Goal: Use online tool/utility: Use online tool/utility

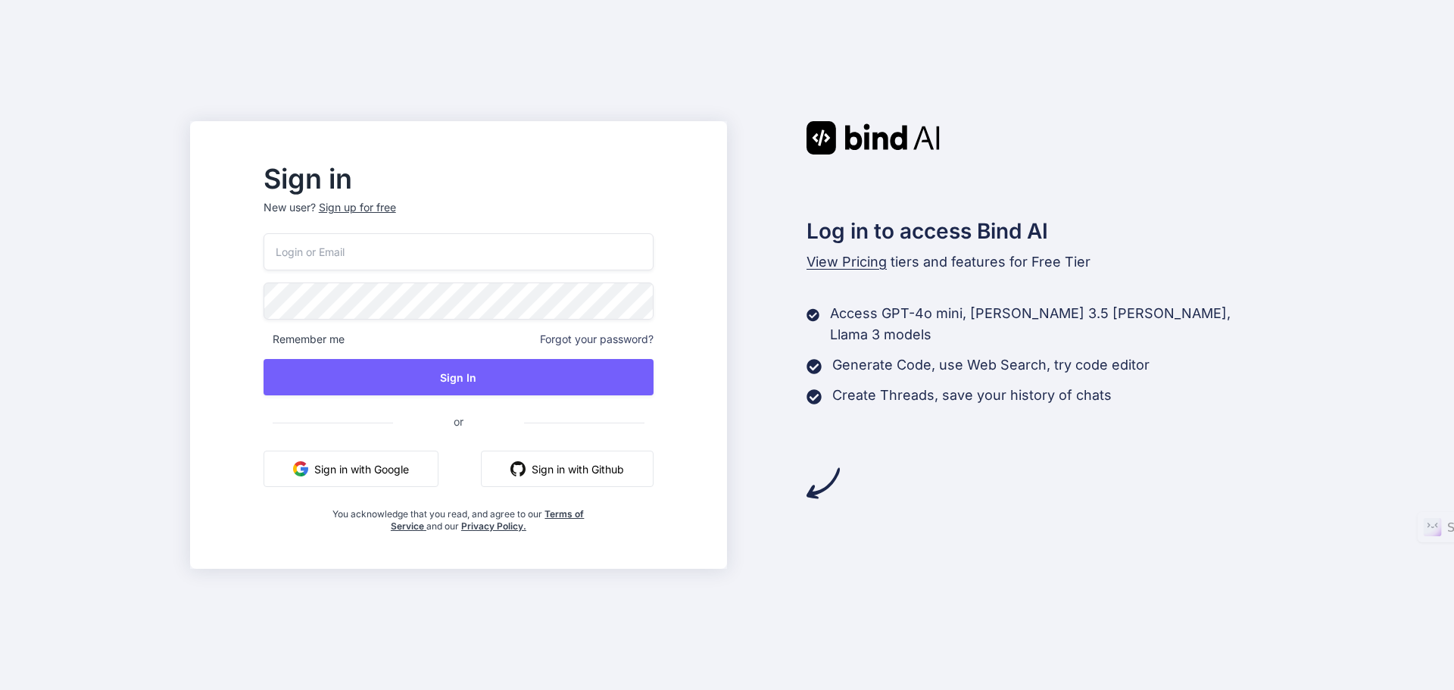
click at [417, 464] on button "Sign in with Google" at bounding box center [351, 469] width 175 height 36
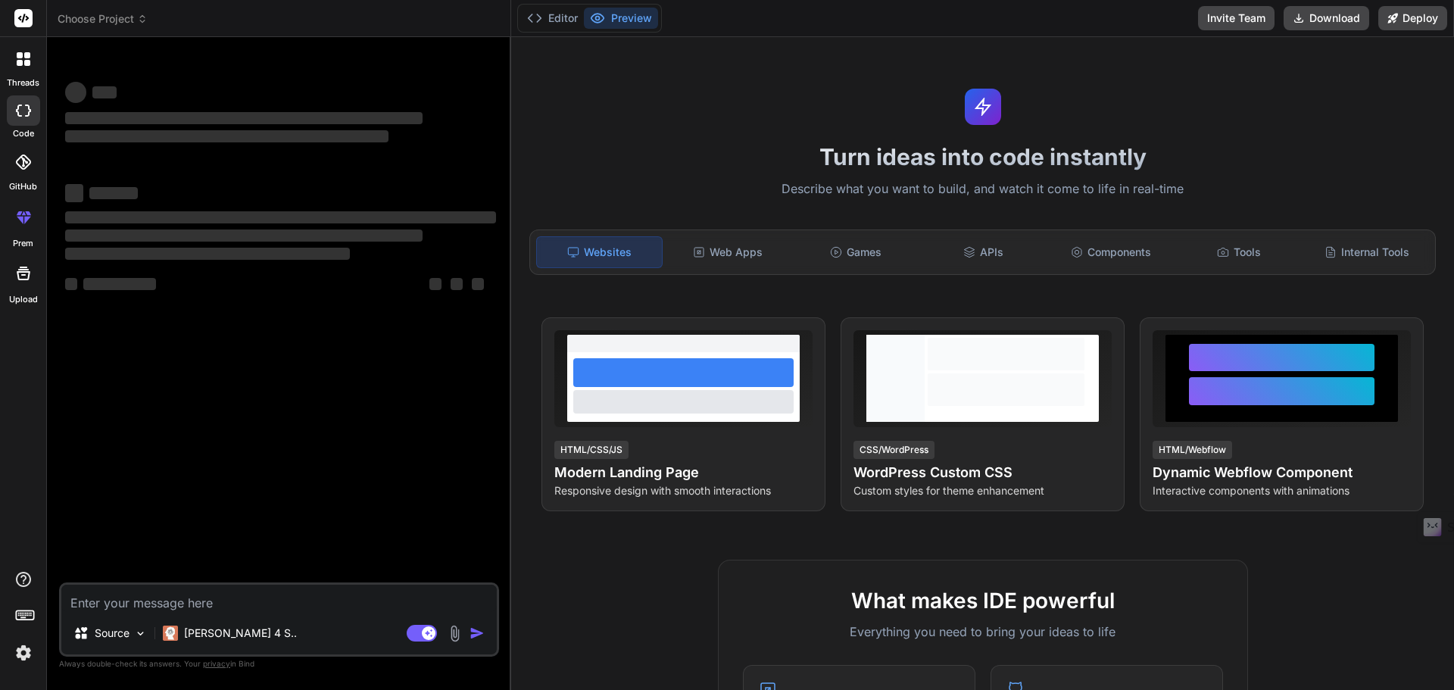
click at [167, 600] on textarea at bounding box center [279, 598] width 436 height 27
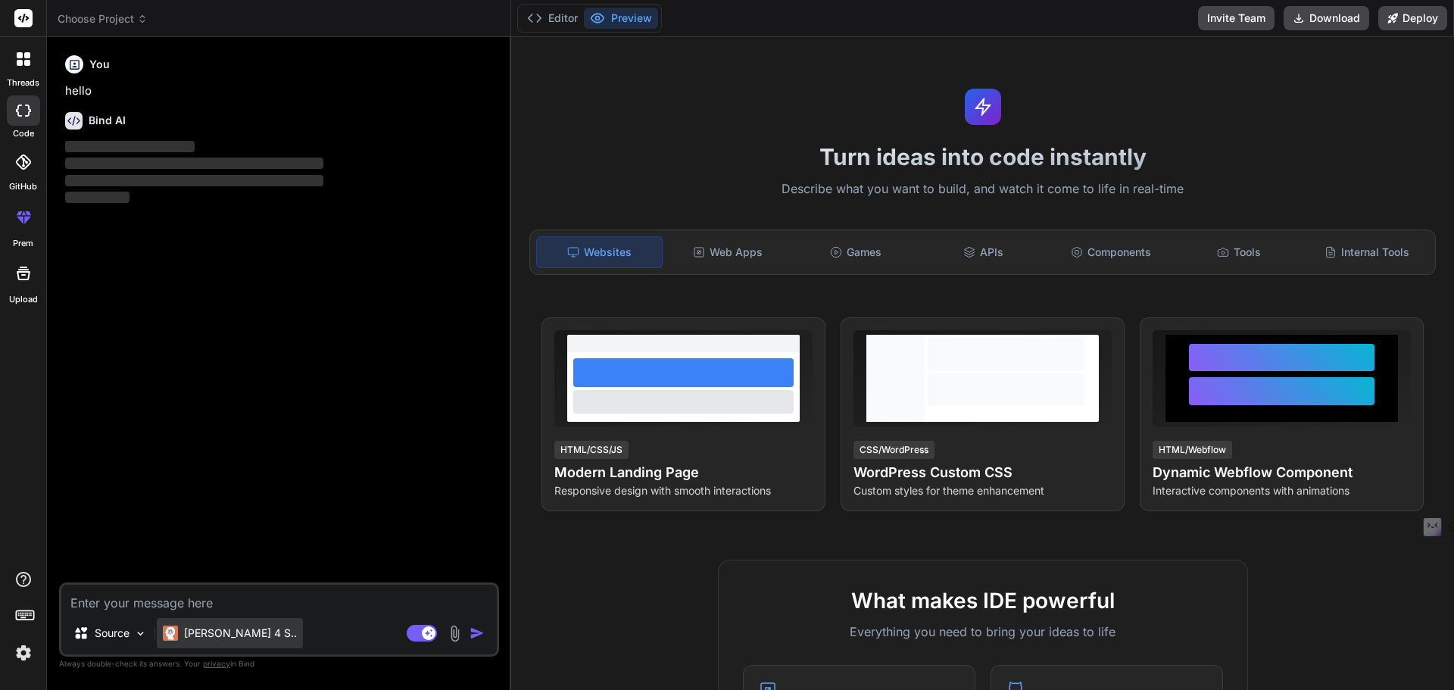
click at [220, 630] on p "Claude 4 S.." at bounding box center [240, 633] width 113 height 15
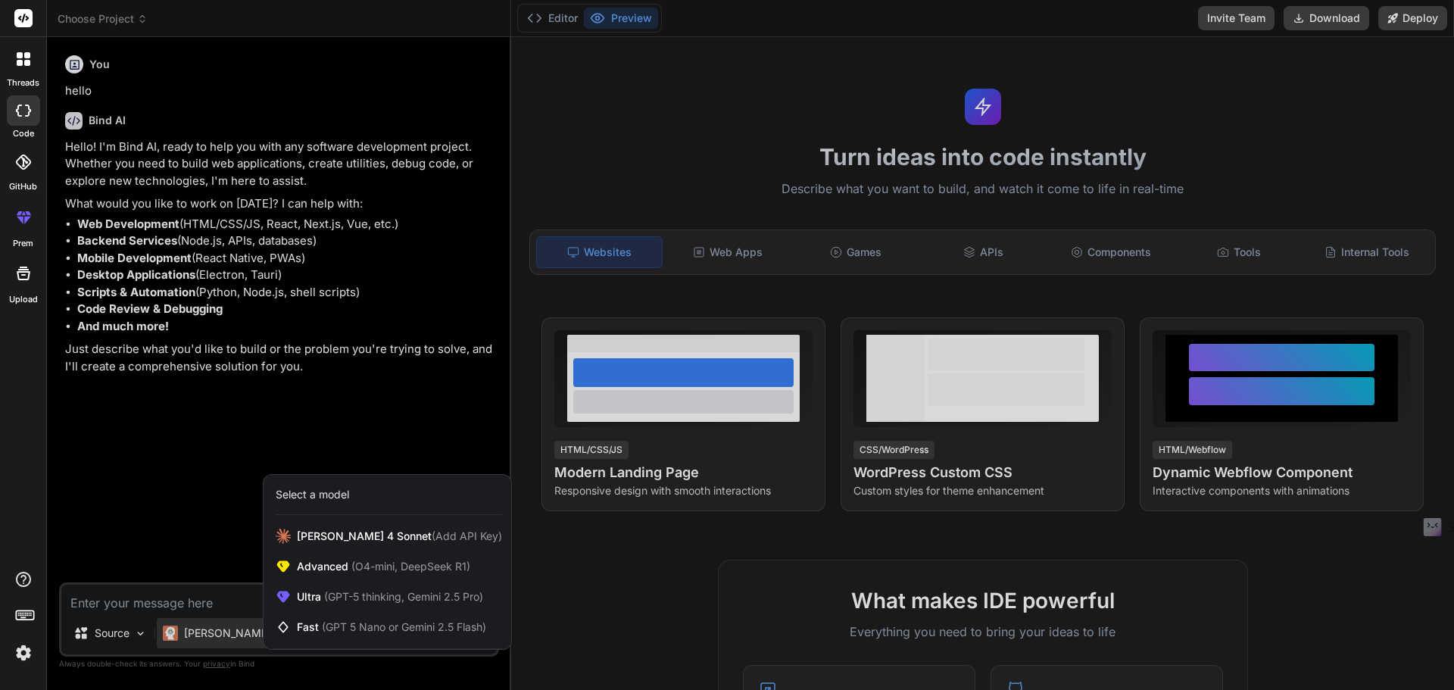
click at [113, 636] on div at bounding box center [727, 345] width 1454 height 690
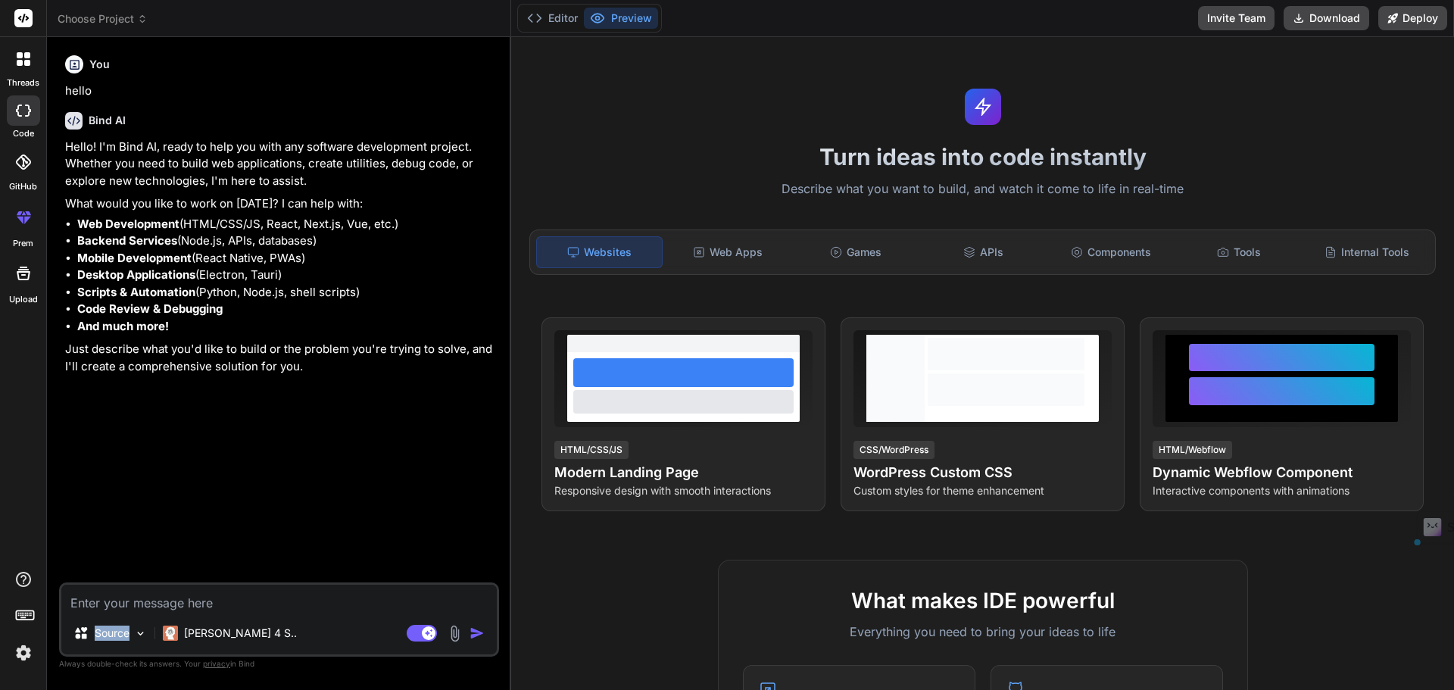
click at [113, 636] on p "Source" at bounding box center [112, 633] width 35 height 15
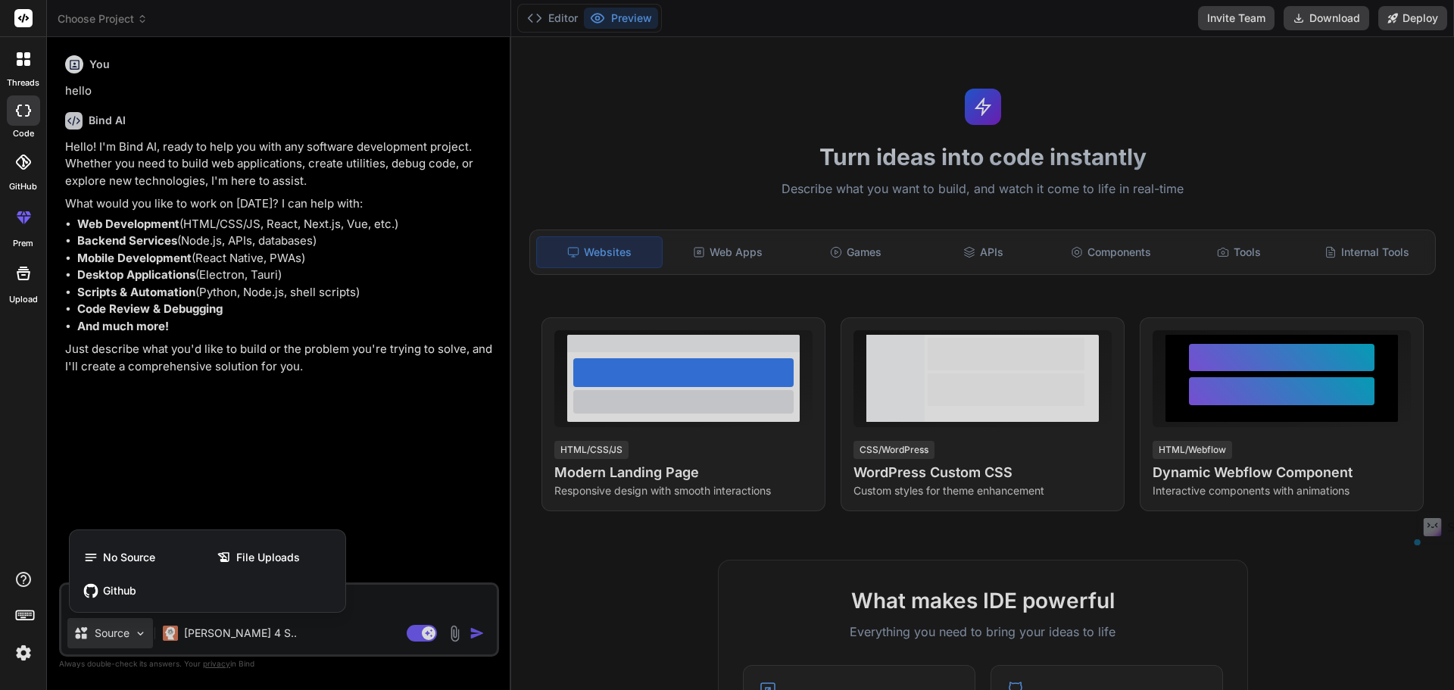
click at [399, 497] on div at bounding box center [727, 345] width 1454 height 690
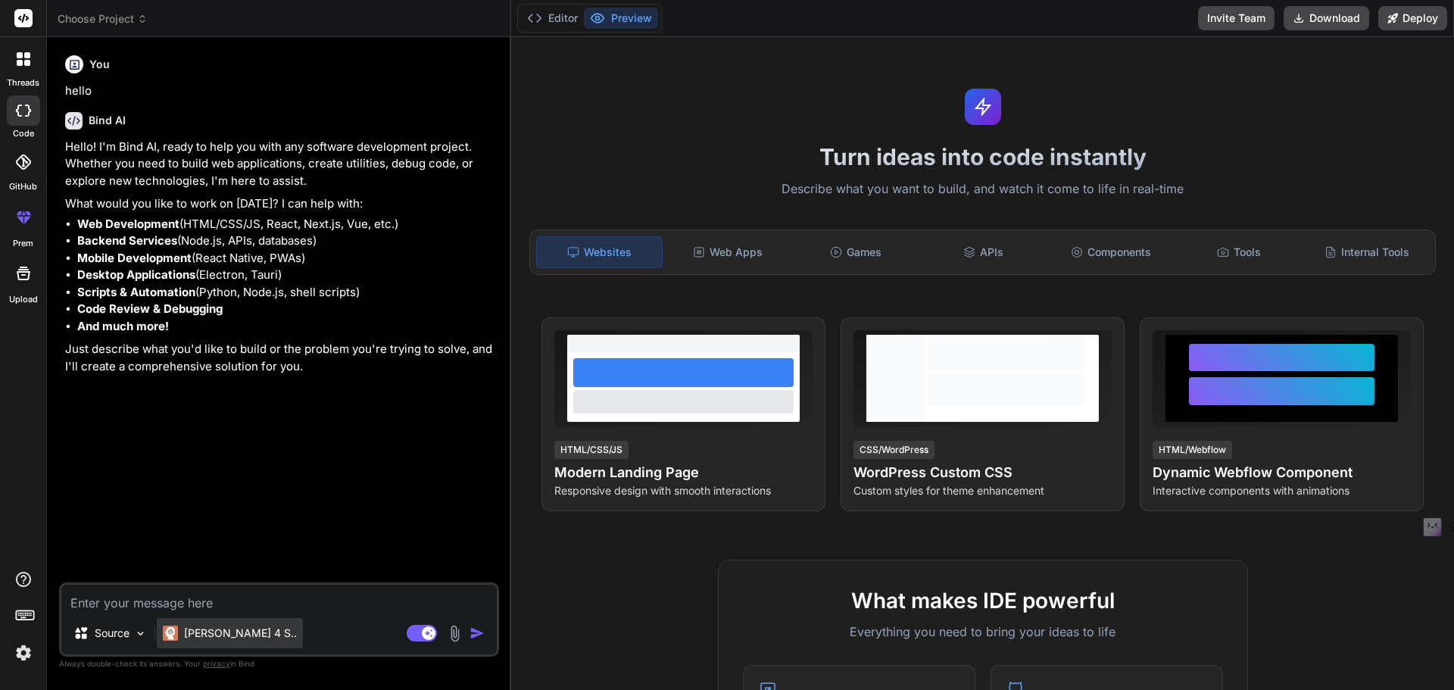
click at [190, 623] on div "Claude 4 S.." at bounding box center [230, 633] width 146 height 30
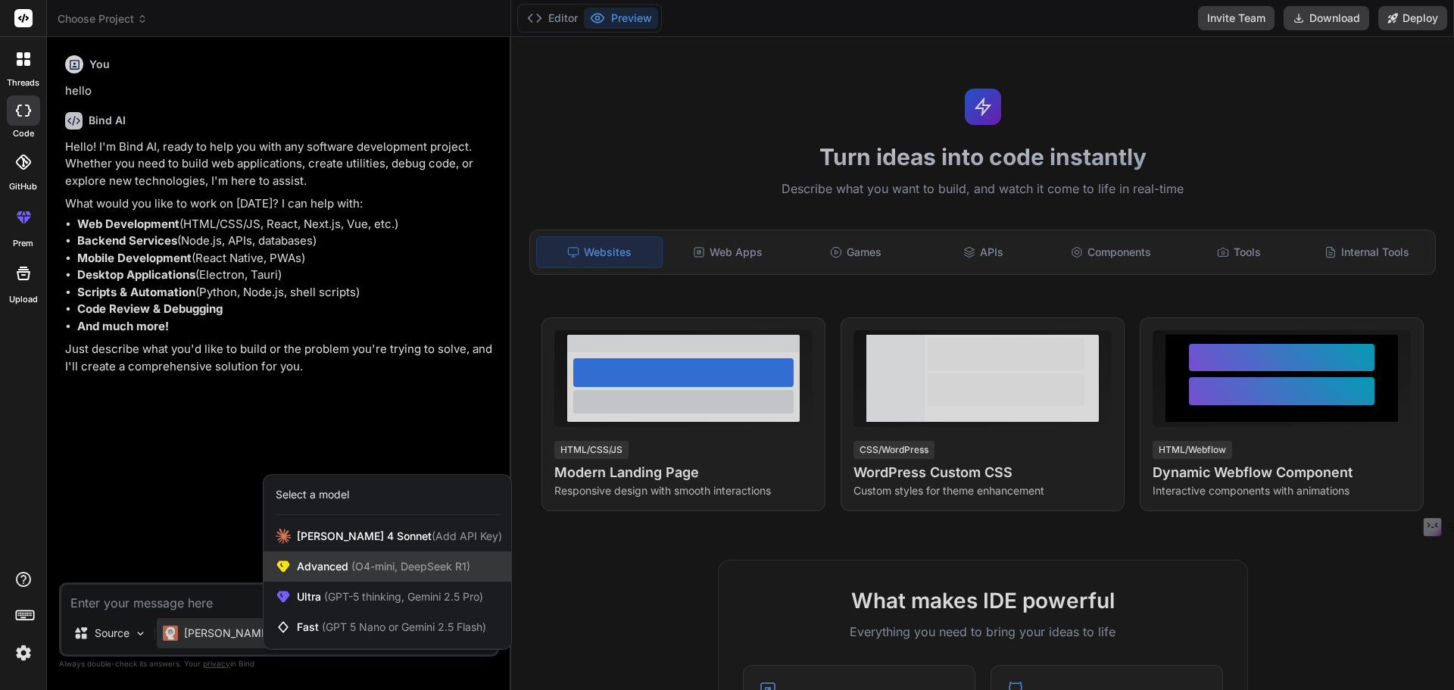
click at [356, 567] on span "(O4-mini, DeepSeek R1)" at bounding box center [409, 566] width 122 height 13
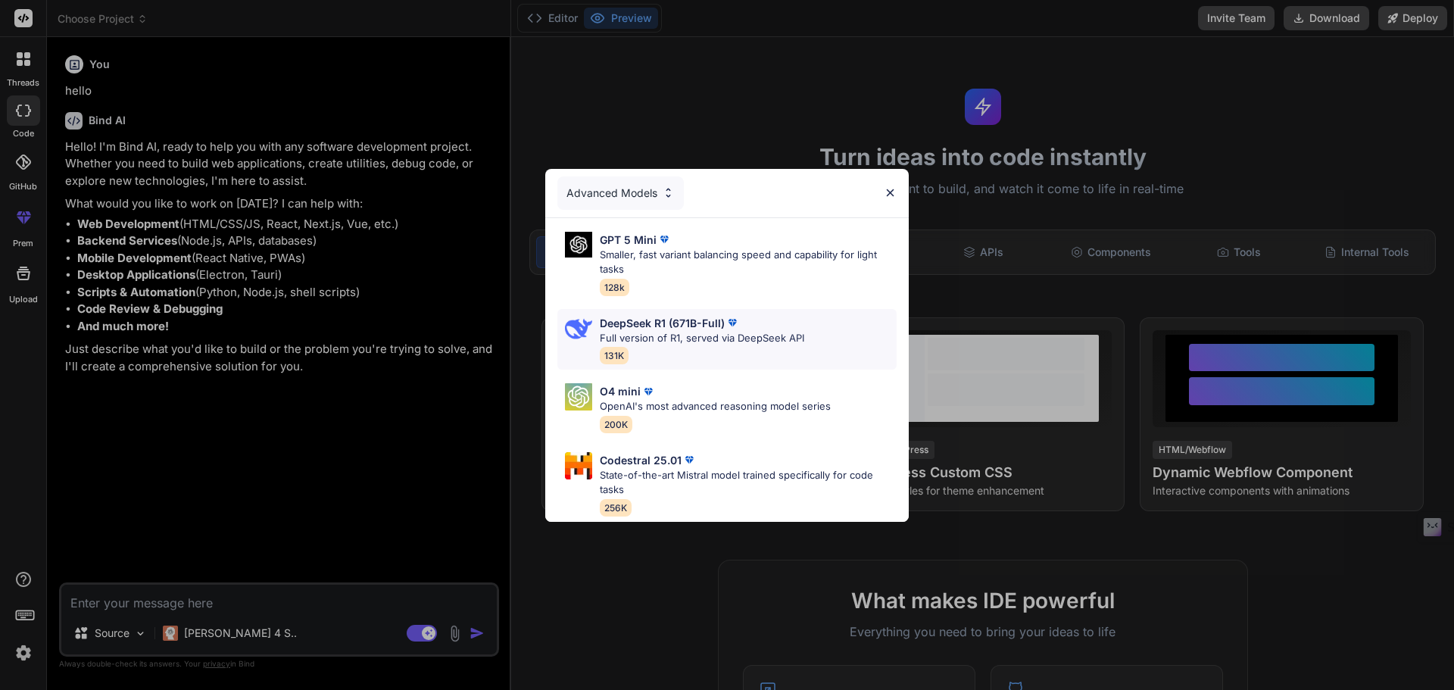
click at [676, 331] on p "Full version of R1, served via DeepSeek API" at bounding box center [702, 338] width 205 height 15
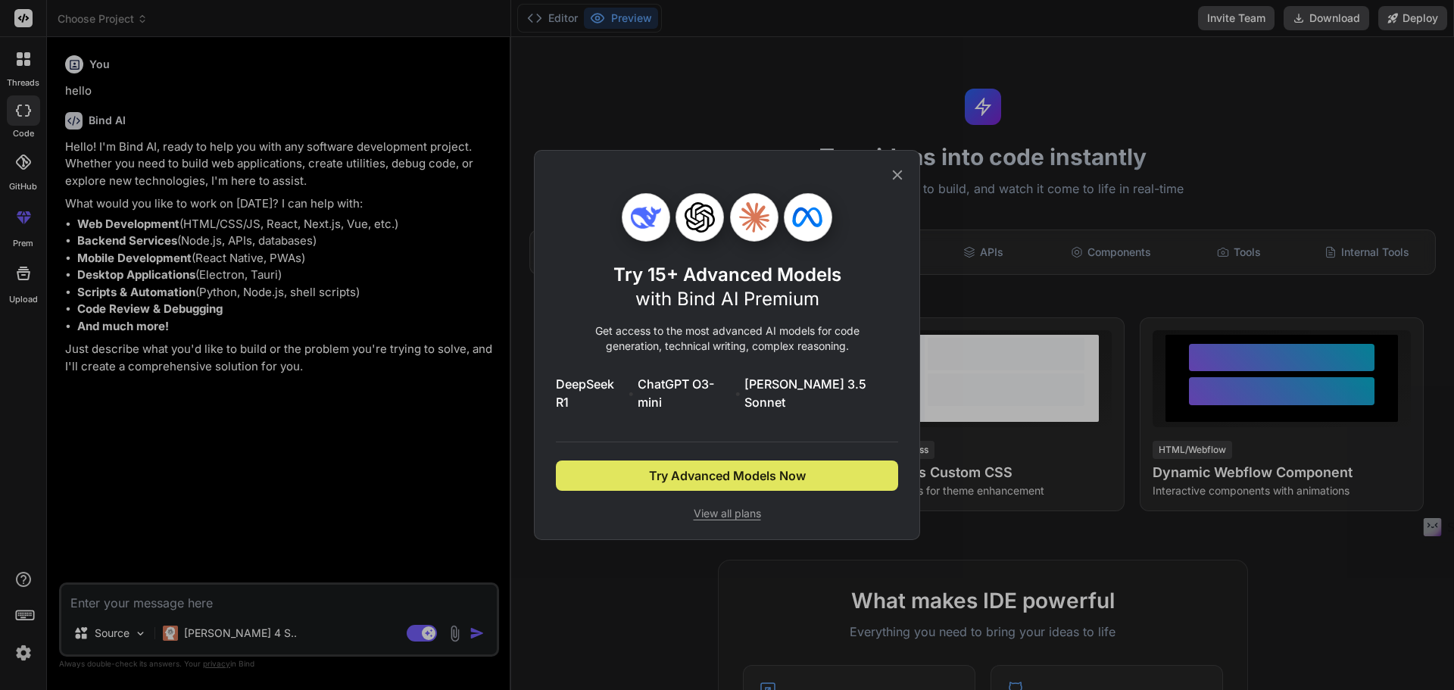
click at [707, 467] on span "Try Advanced Models Now" at bounding box center [727, 476] width 157 height 18
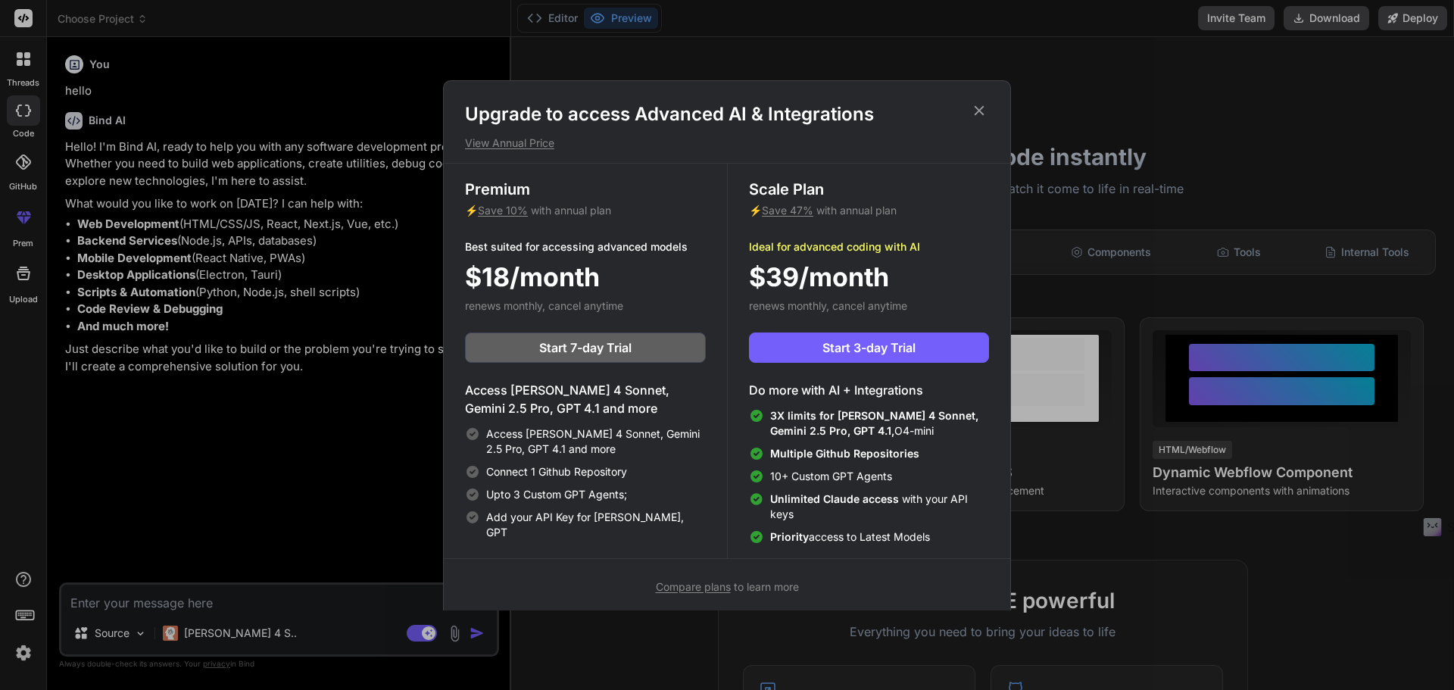
click at [985, 111] on icon at bounding box center [979, 110] width 17 height 17
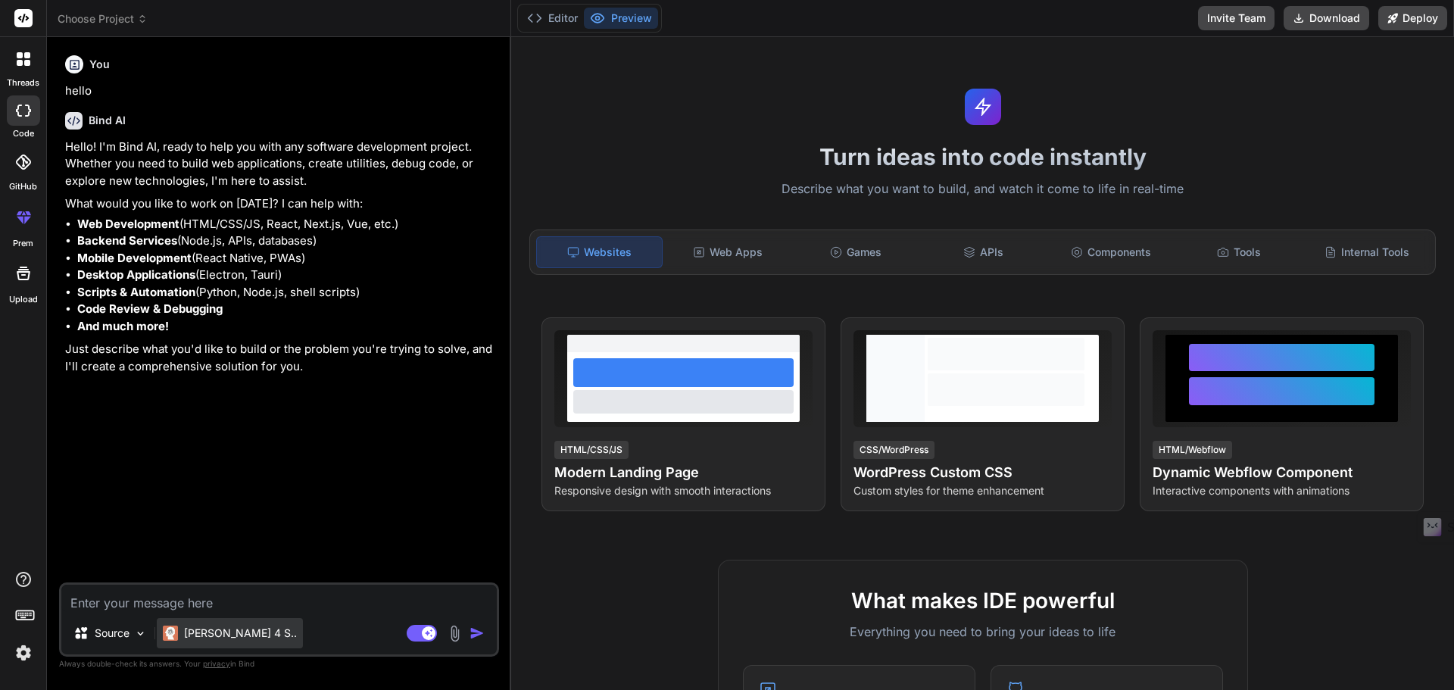
click at [218, 628] on p "Claude 4 S.." at bounding box center [240, 633] width 113 height 15
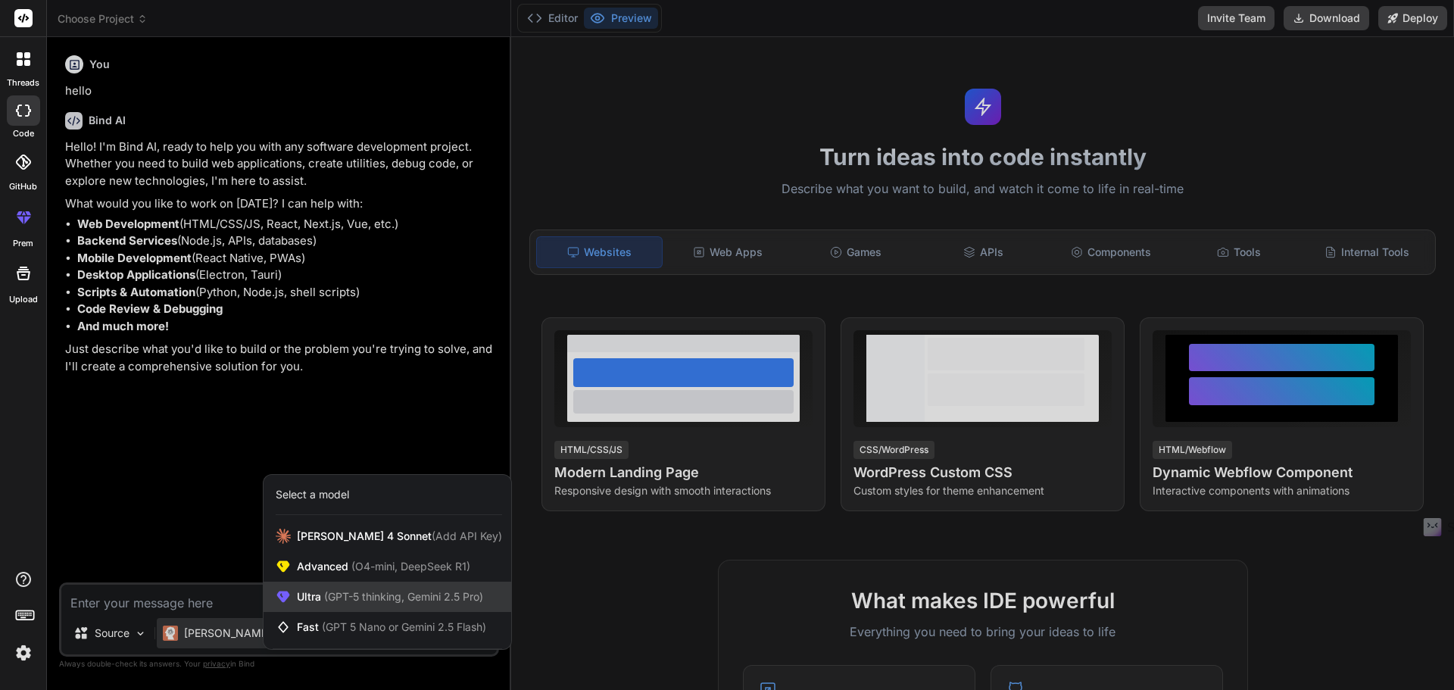
click at [355, 600] on span "(GPT-5 thinking, Gemini 2.5 Pro)" at bounding box center [402, 596] width 162 height 13
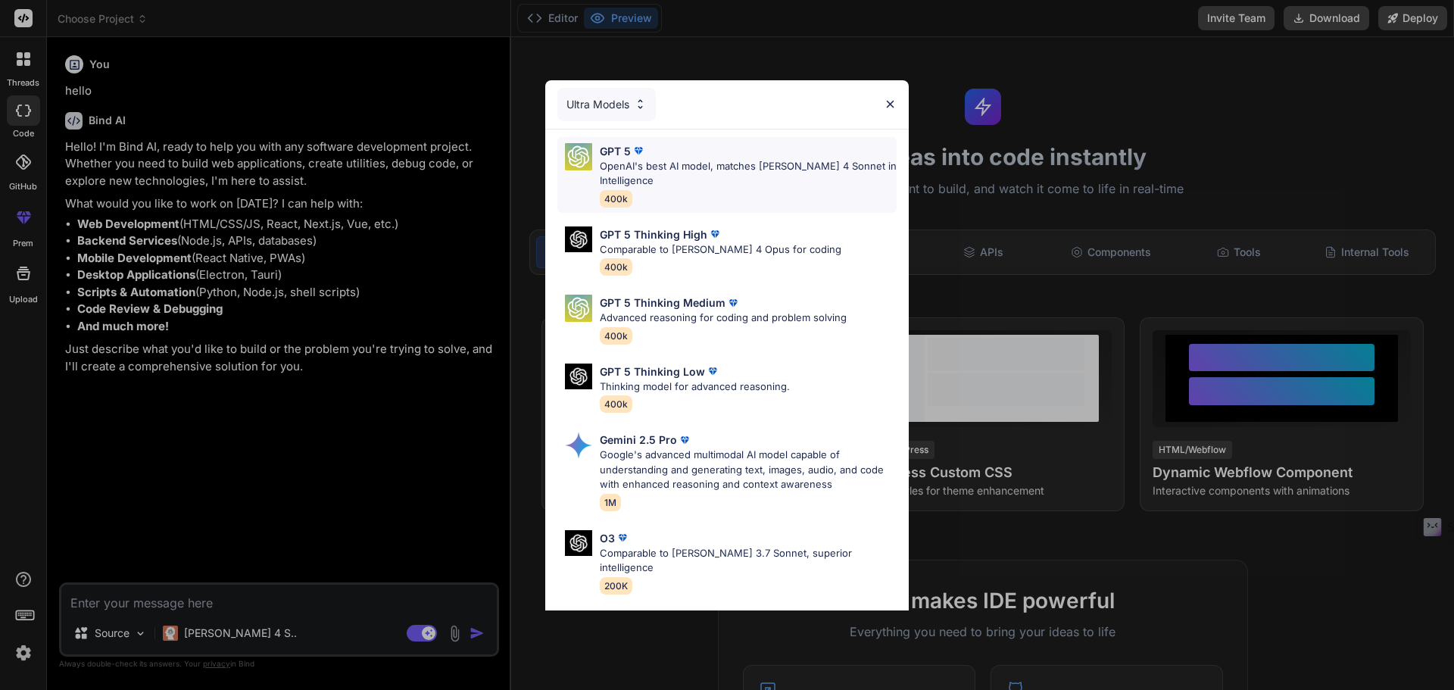
click at [654, 173] on p "OpenAI's best AI model, matches Claude 4 Sonnet in Intelligence" at bounding box center [748, 174] width 297 height 30
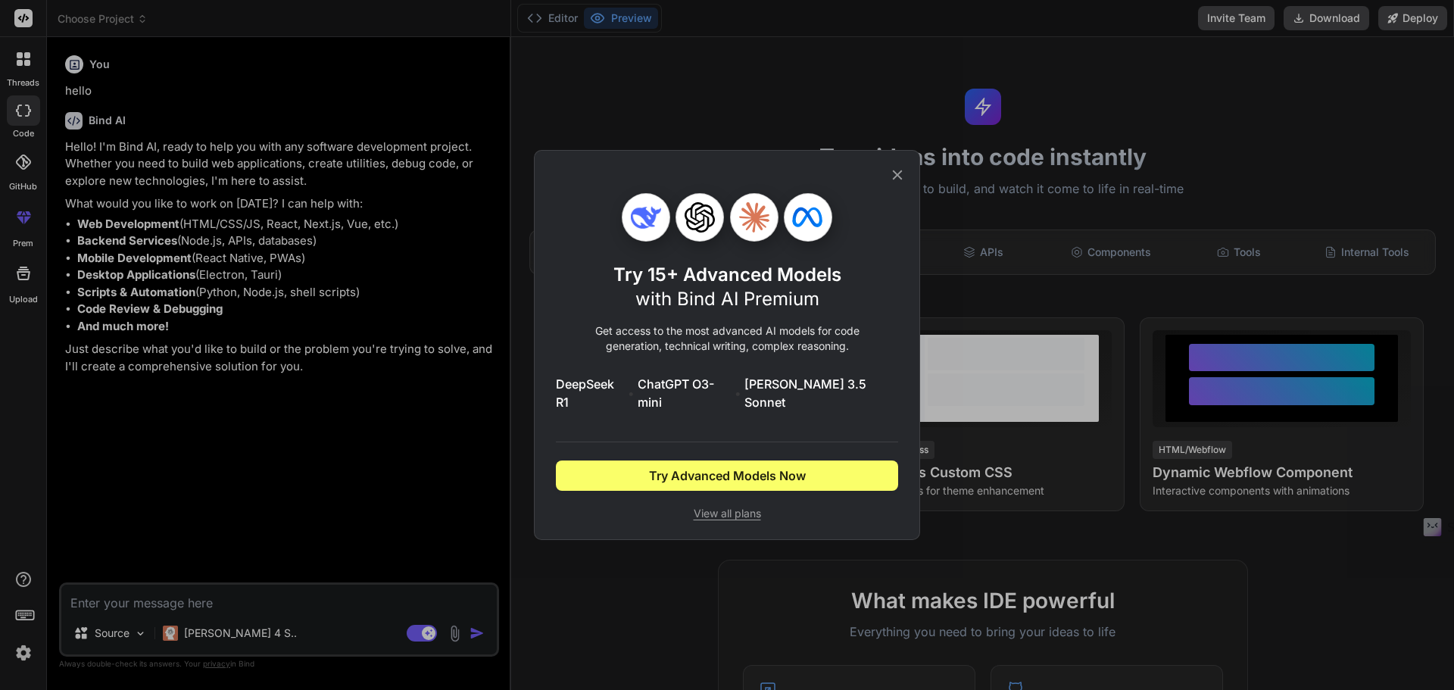
click at [893, 183] on icon at bounding box center [897, 175] width 17 height 17
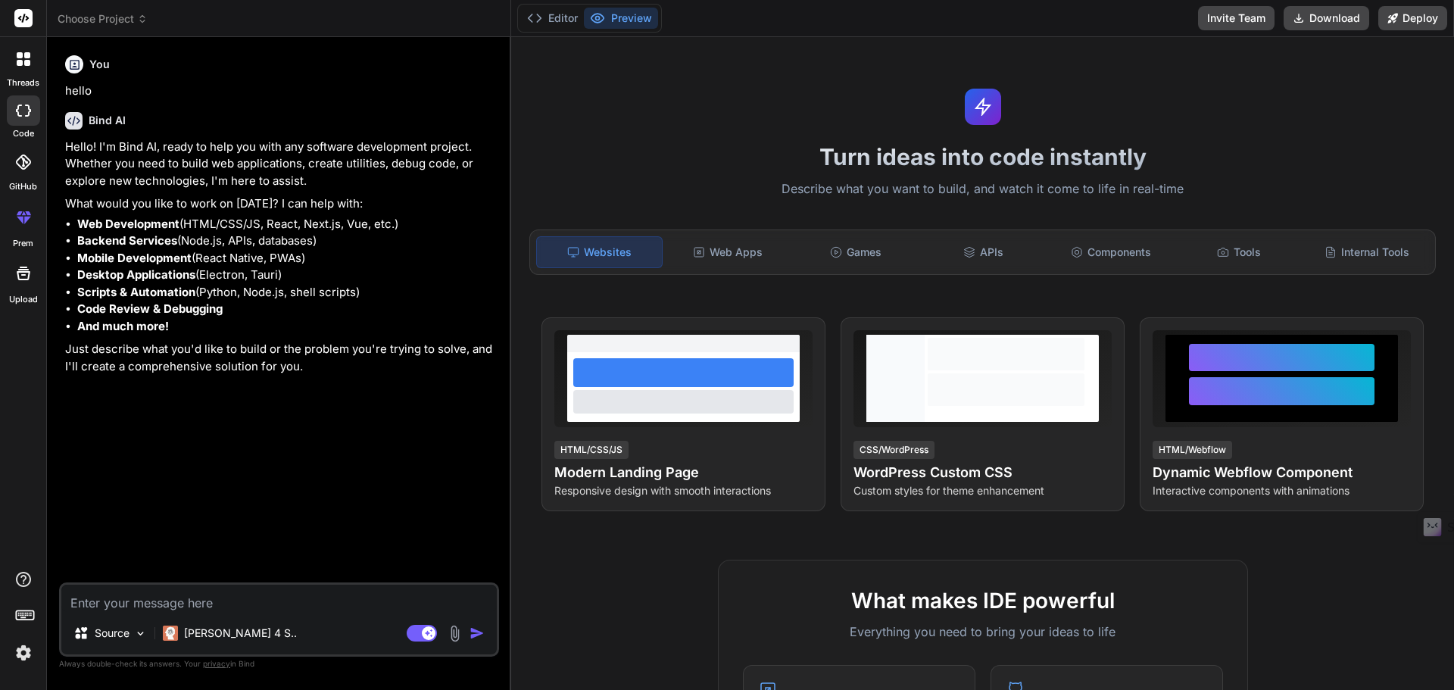
click at [155, 595] on textarea at bounding box center [279, 598] width 436 height 27
click at [18, 611] on rect at bounding box center [24, 615] width 17 height 9
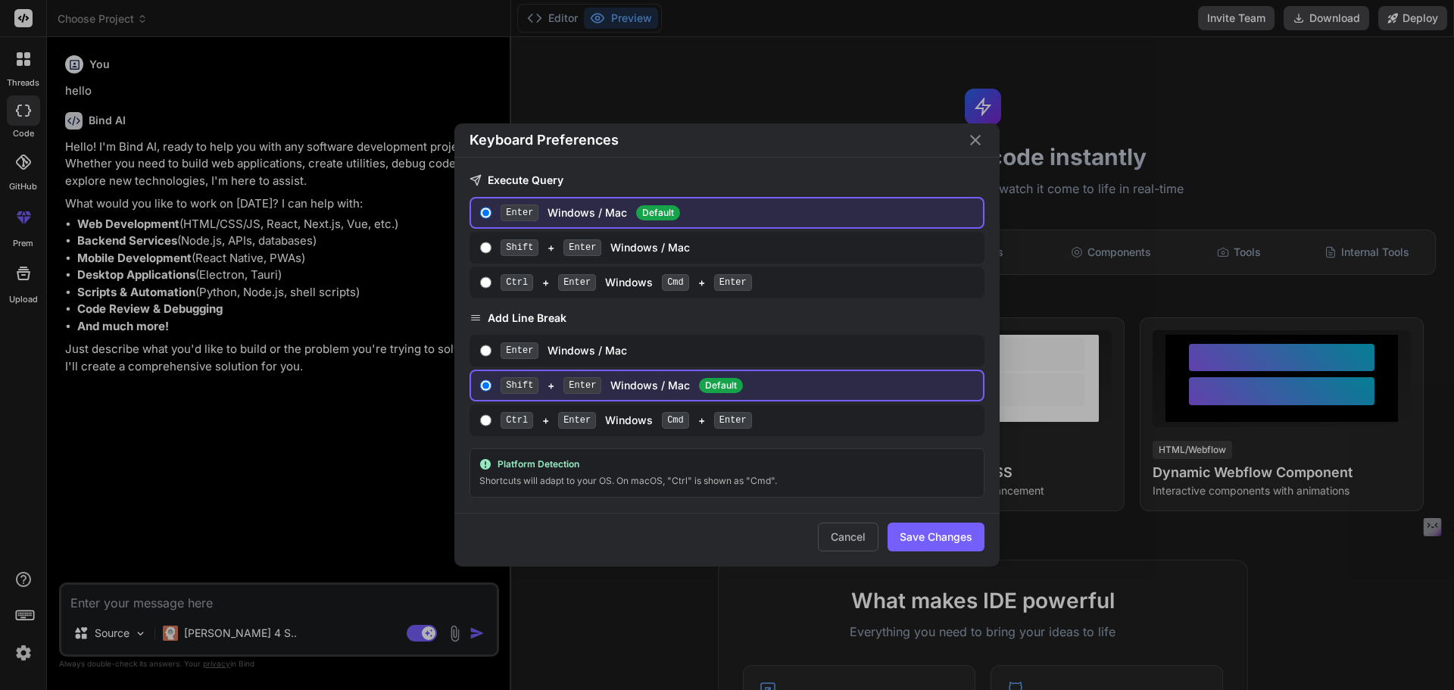
click at [25, 632] on div "Keyboard Preferences Execute Query Enter Windows / Mac Default Shift + Enter Wi…" at bounding box center [727, 345] width 1454 height 690
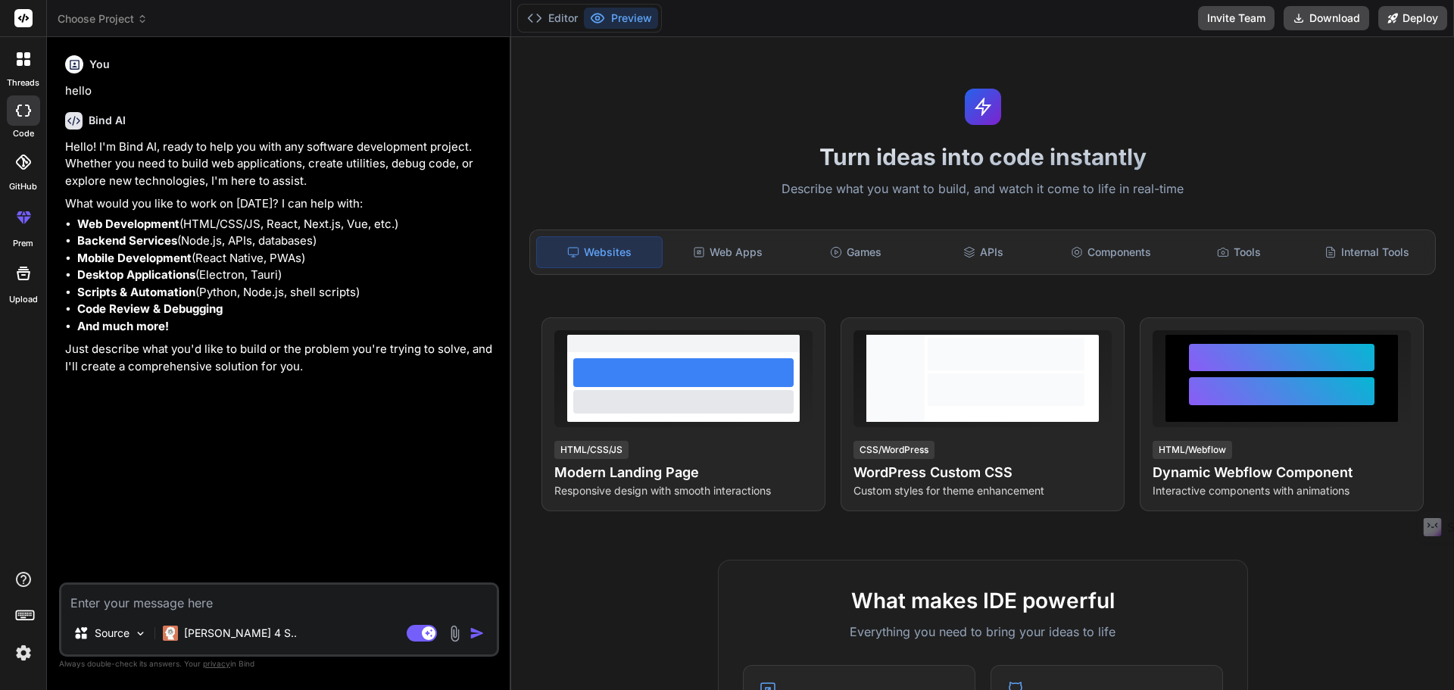
click at [21, 653] on img at bounding box center [24, 653] width 26 height 26
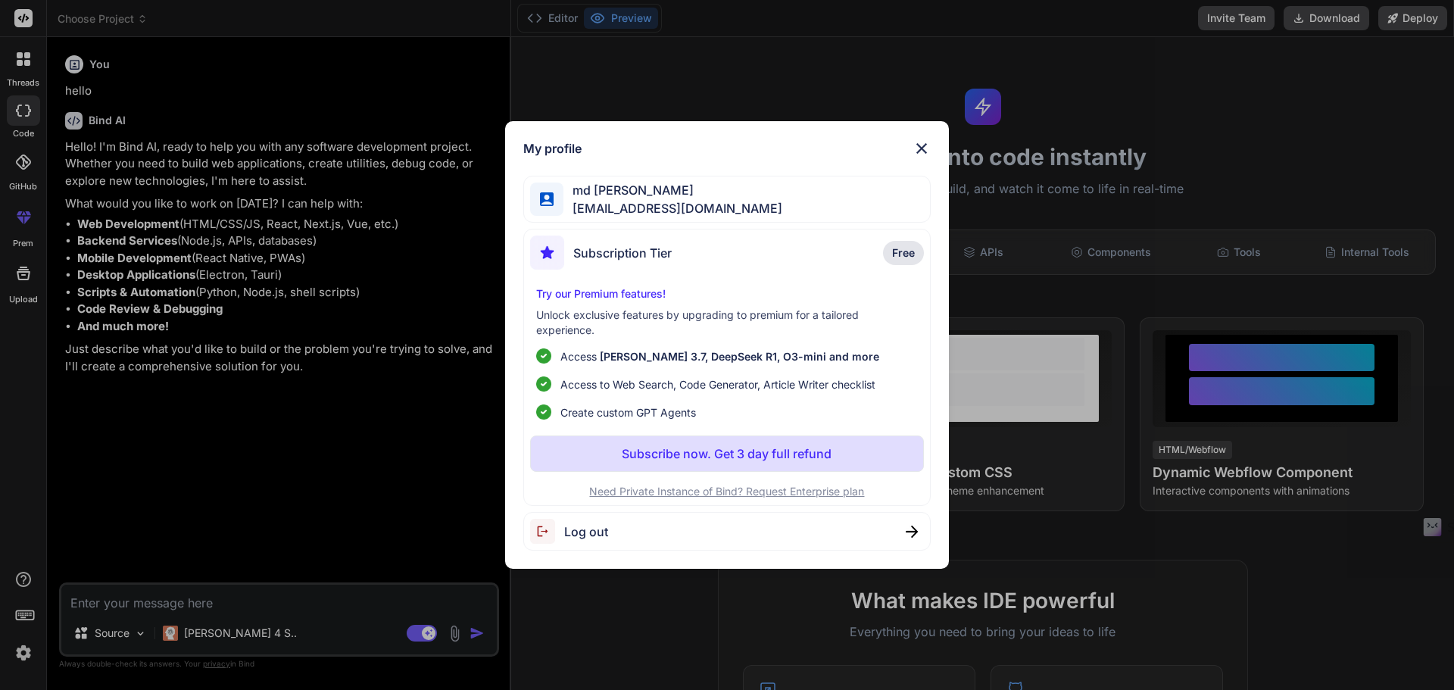
click at [923, 144] on img at bounding box center [922, 148] width 18 height 18
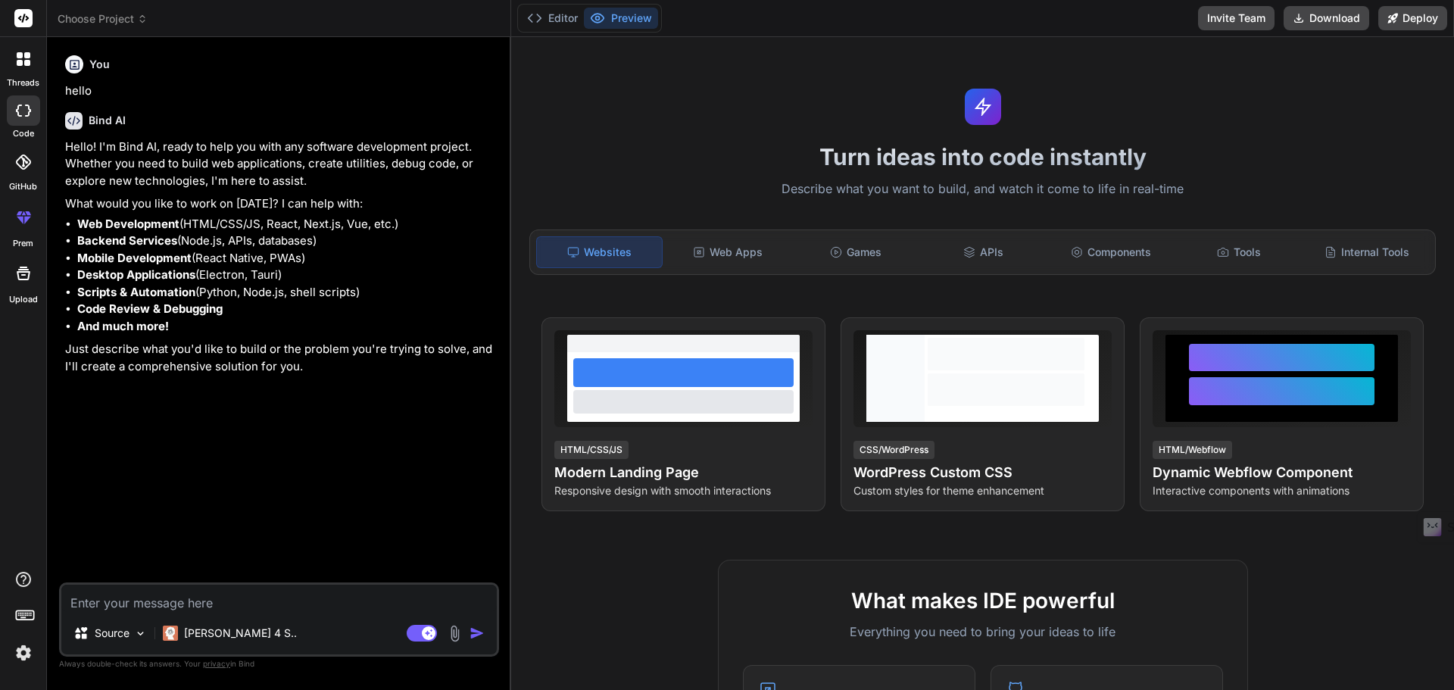
click at [116, 593] on textarea at bounding box center [279, 598] width 436 height 27
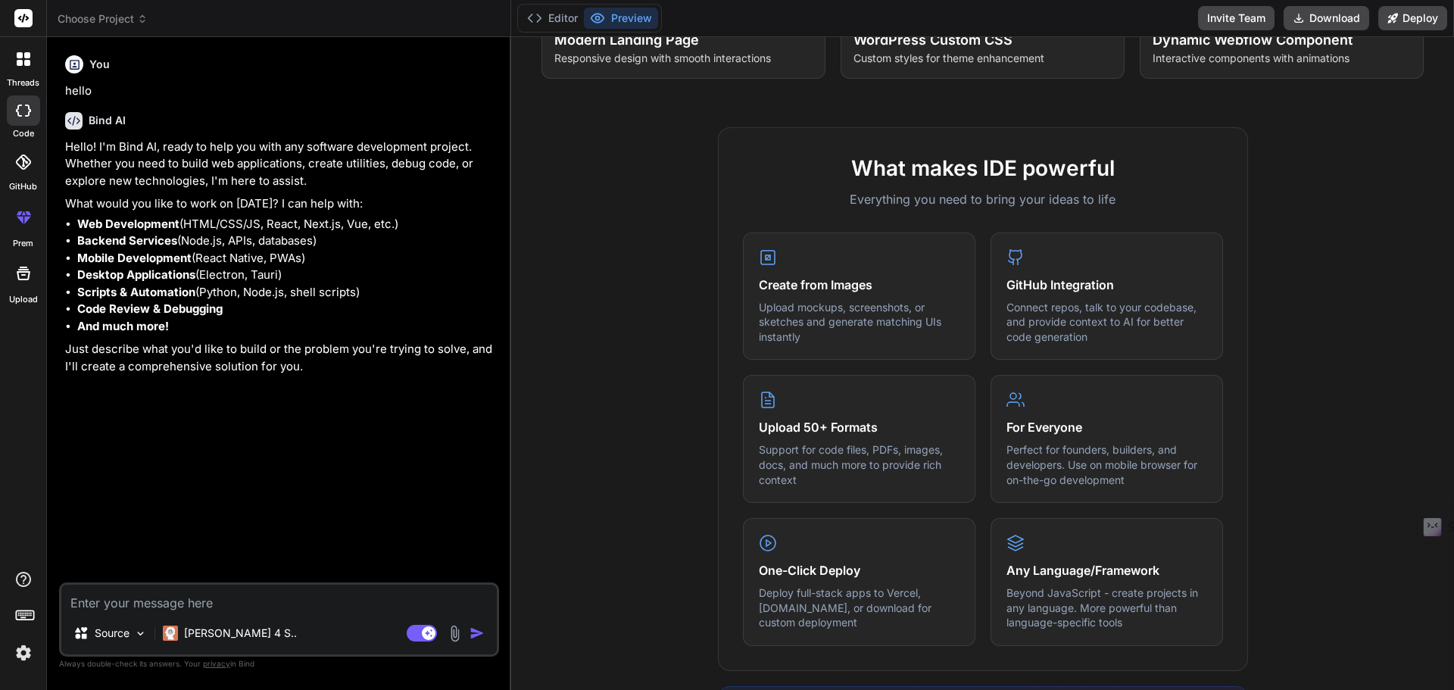
scroll to position [754, 0]
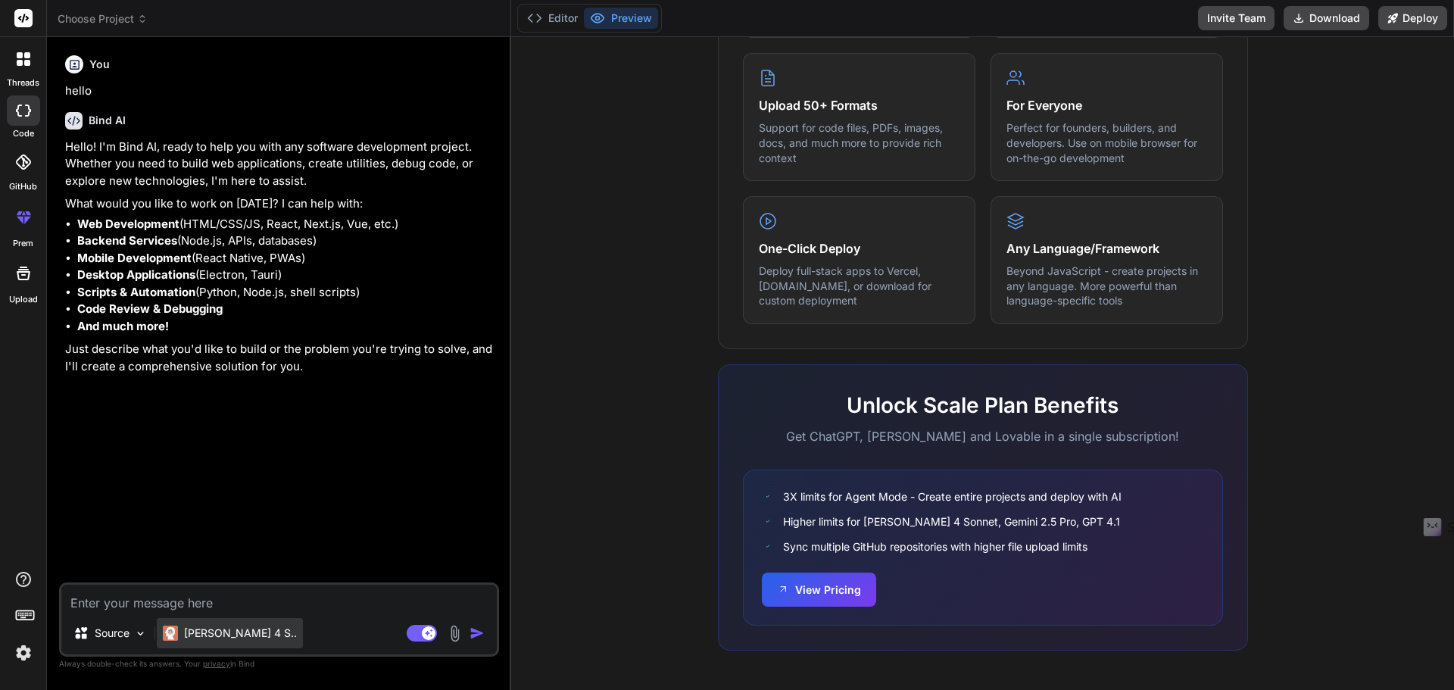
click at [233, 630] on p "Claude 4 S.." at bounding box center [240, 633] width 113 height 15
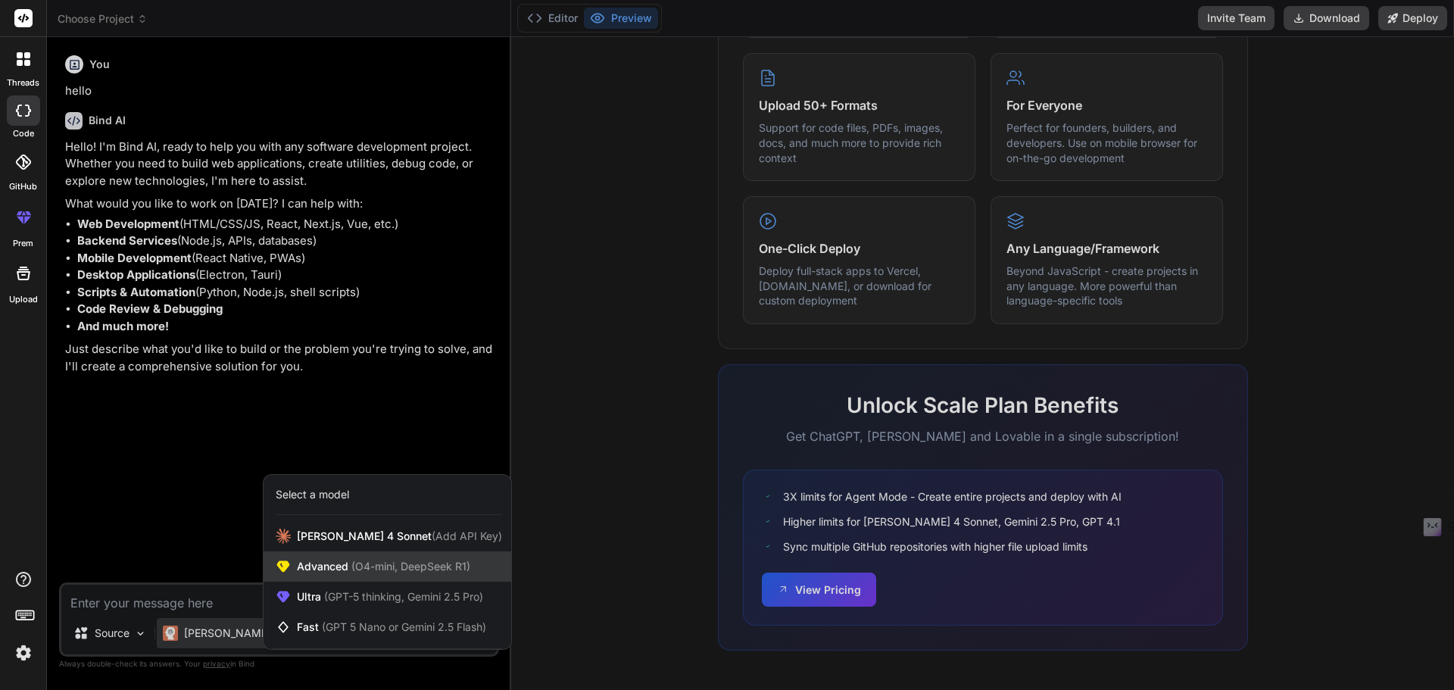
click at [352, 565] on span "(O4-mini, DeepSeek R1)" at bounding box center [409, 566] width 122 height 13
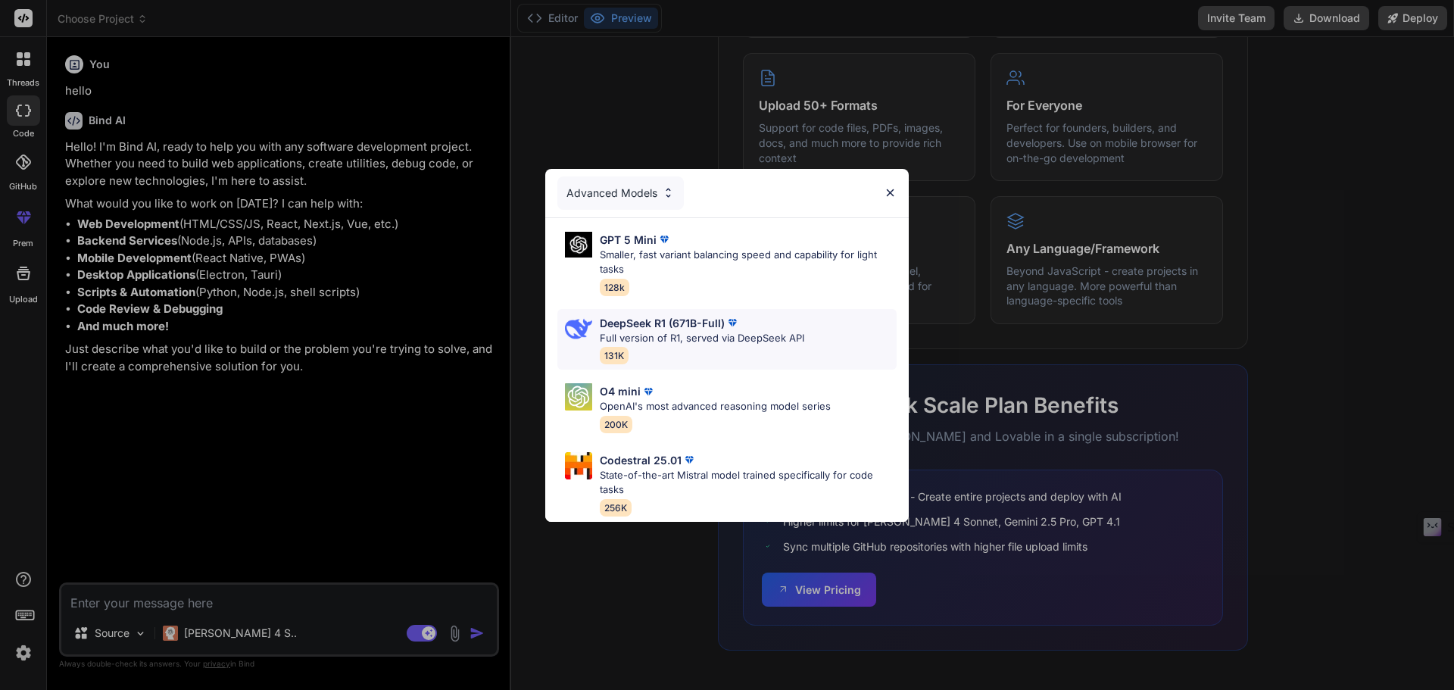
click at [640, 355] on div "DeepSeek R1 (671B-Full) Full version of R1, served via DeepSeek API 131K" at bounding box center [702, 339] width 205 height 49
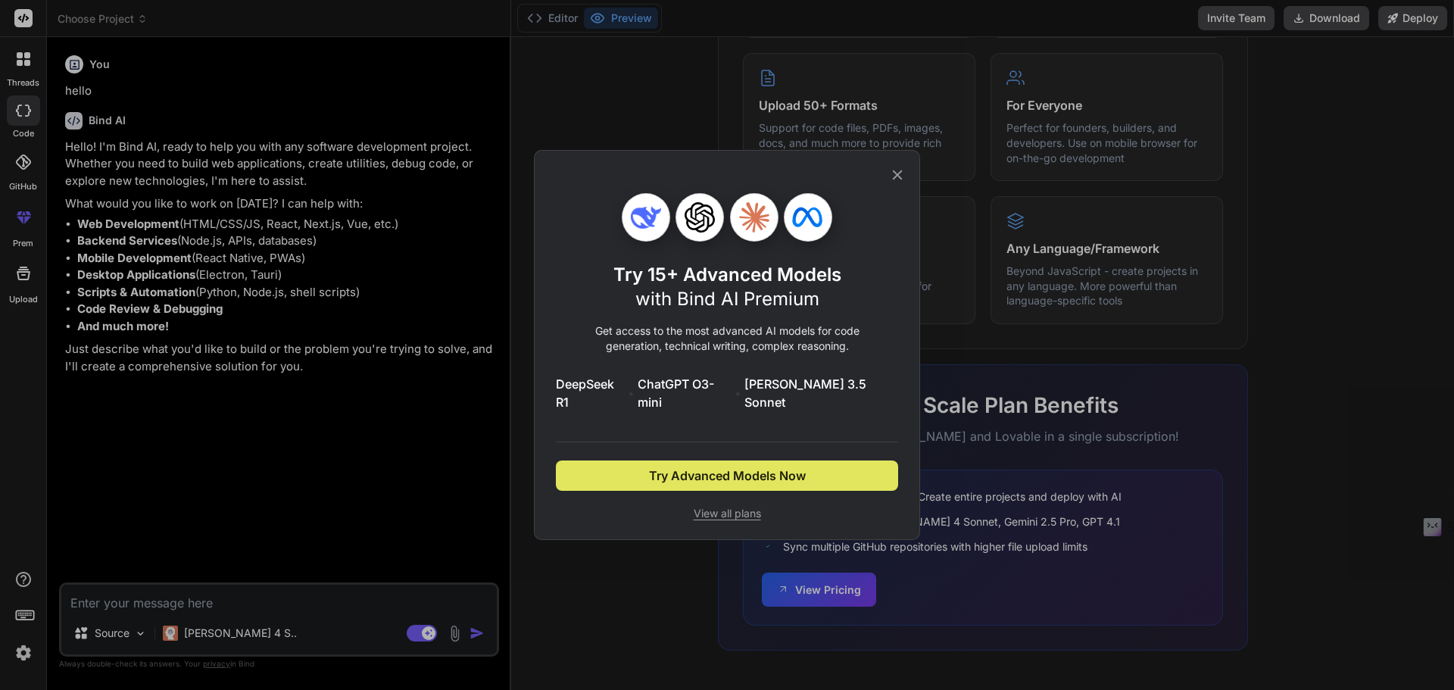
click at [690, 467] on span "Try Advanced Models Now" at bounding box center [727, 476] width 157 height 18
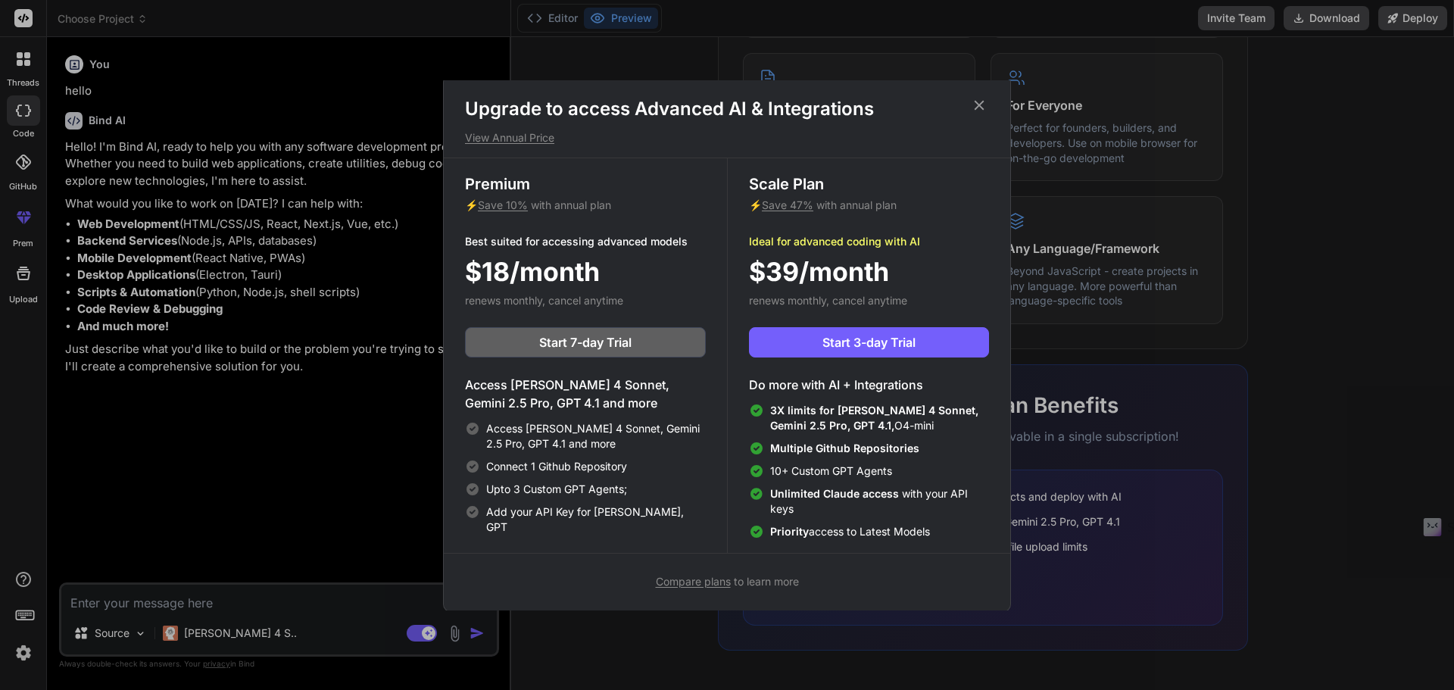
scroll to position [7, 0]
drag, startPoint x: 788, startPoint y: 206, endPoint x: 686, endPoint y: 214, distance: 102.5
click at [686, 214] on div "Premium ⚡ Save 10% with annual plan Best suited for accessing advanced models $…" at bounding box center [585, 354] width 283 height 395
drag, startPoint x: 510, startPoint y: 133, endPoint x: 492, endPoint y: 138, distance: 18.0
click at [492, 138] on p "View Annual Price" at bounding box center [727, 136] width 524 height 15
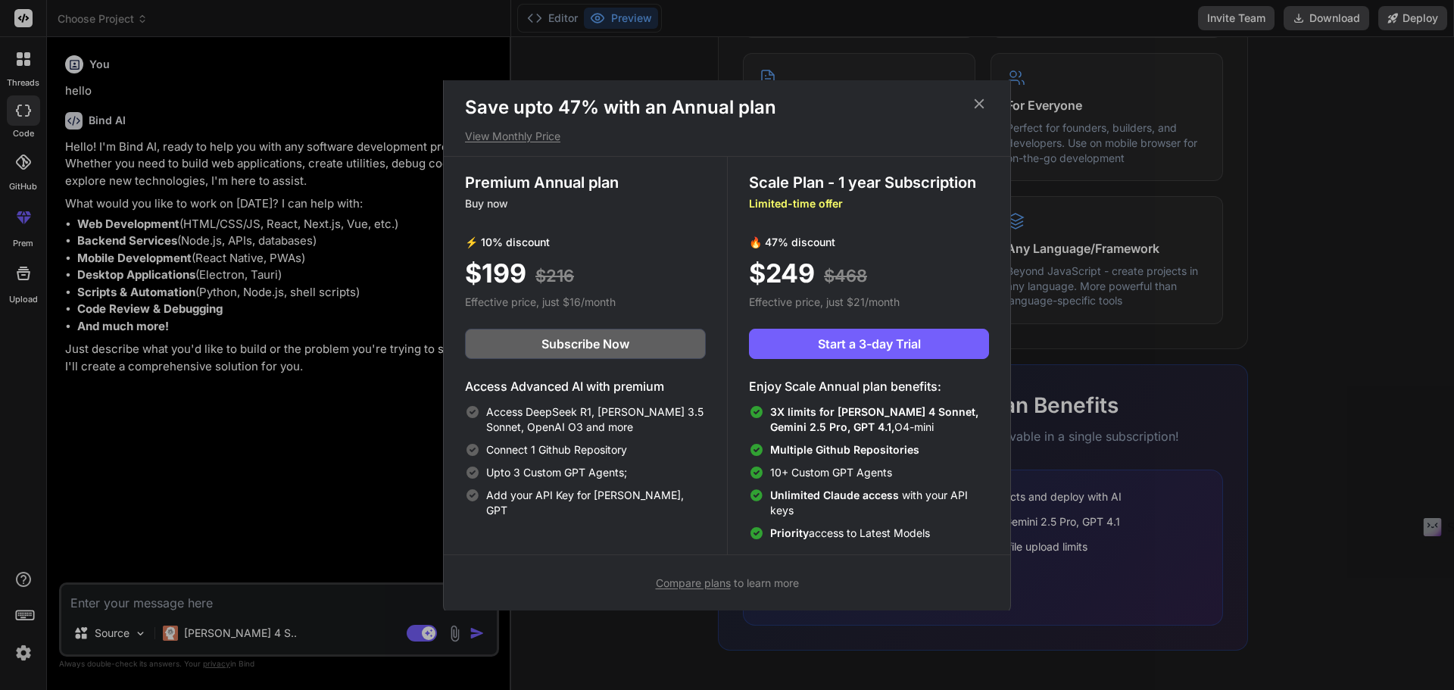
click at [492, 138] on p "View Monthly Price" at bounding box center [727, 136] width 524 height 15
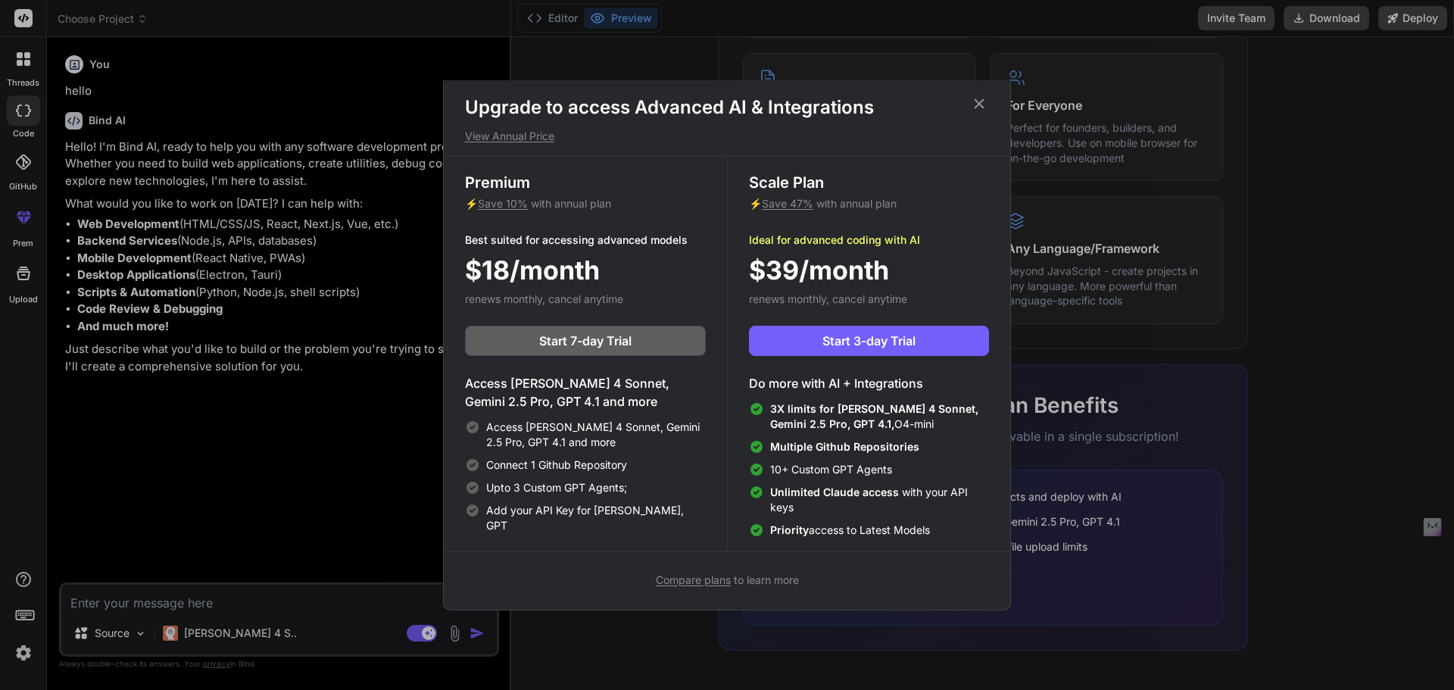
type textarea "x"
